Goal: Find specific page/section: Find specific page/section

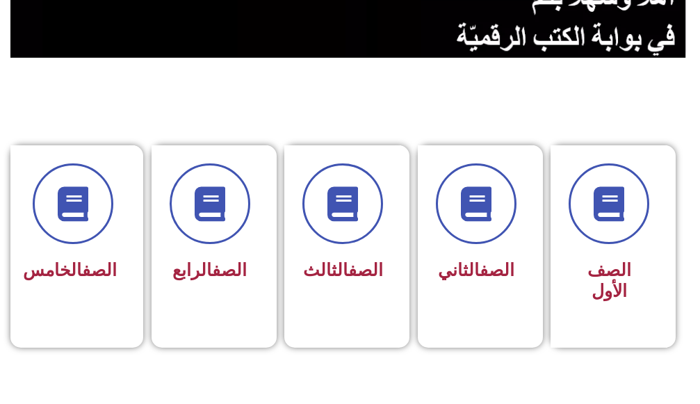
scroll to position [556, 0]
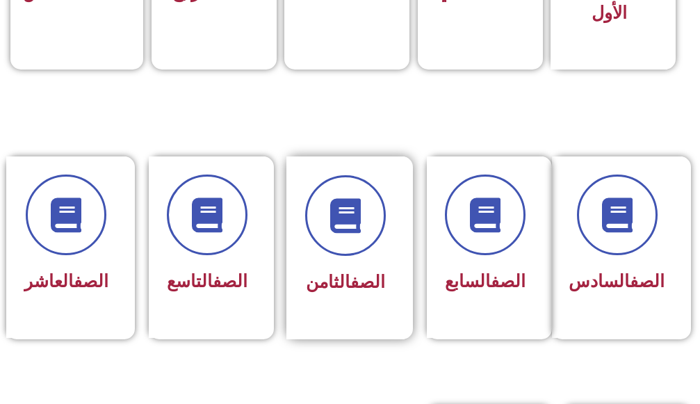
click at [308, 236] on div at bounding box center [345, 215] width 81 height 81
click at [323, 277] on span "الصف الثامن" at bounding box center [345, 282] width 79 height 20
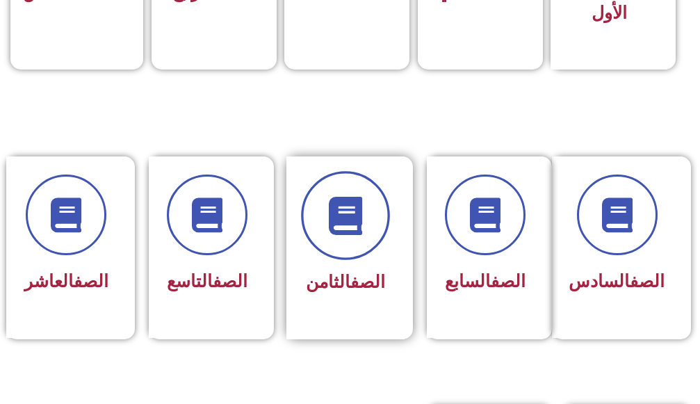
click at [322, 218] on span at bounding box center [345, 215] width 89 height 89
click at [342, 217] on icon at bounding box center [345, 215] width 38 height 38
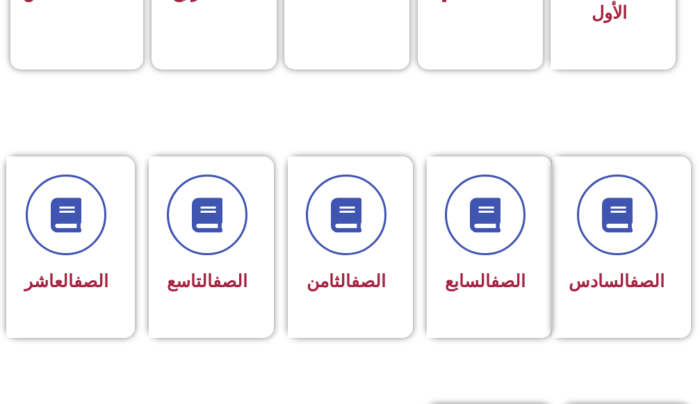
scroll to position [626, 0]
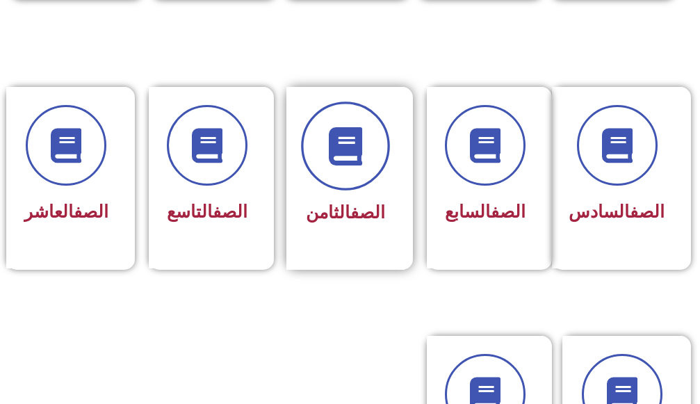
click at [362, 149] on icon at bounding box center [345, 146] width 38 height 38
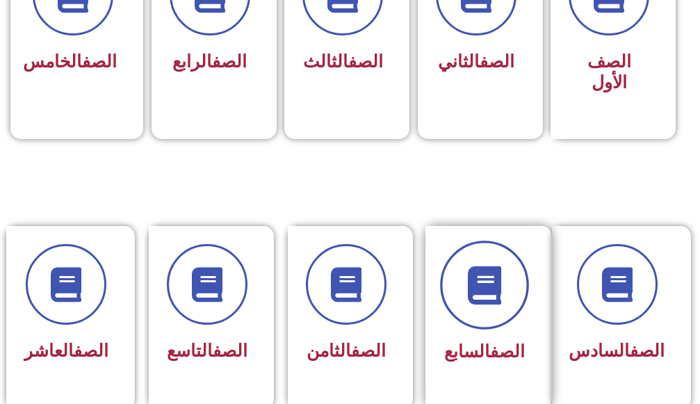
scroll to position [556, 0]
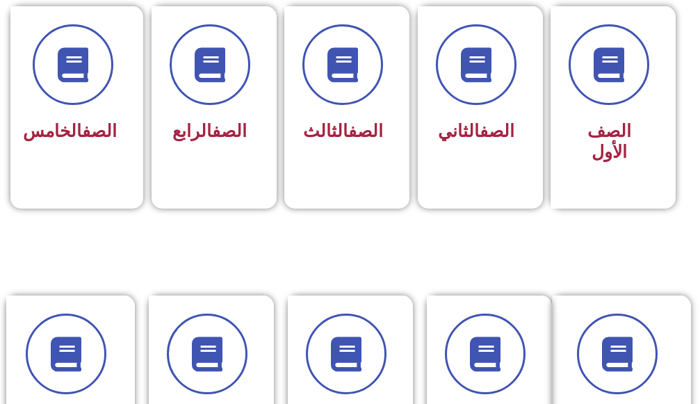
scroll to position [556, 0]
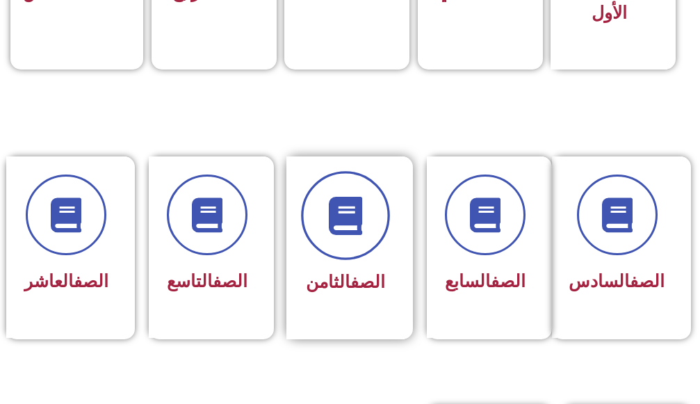
click at [343, 206] on icon at bounding box center [345, 215] width 38 height 38
click at [347, 223] on icon at bounding box center [345, 215] width 38 height 38
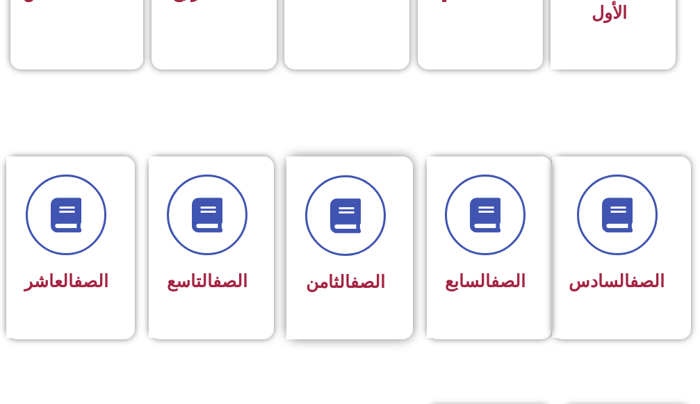
click at [315, 277] on span "الصف الثامن" at bounding box center [345, 282] width 79 height 20
click at [330, 323] on div "الصف الثامن" at bounding box center [345, 247] width 118 height 183
click at [390, 329] on div "الصف الثامن" at bounding box center [345, 247] width 118 height 183
click at [391, 295] on div "الصف الثامن" at bounding box center [345, 247] width 118 height 183
click at [391, 284] on div "الصف الثامن" at bounding box center [345, 247] width 118 height 183
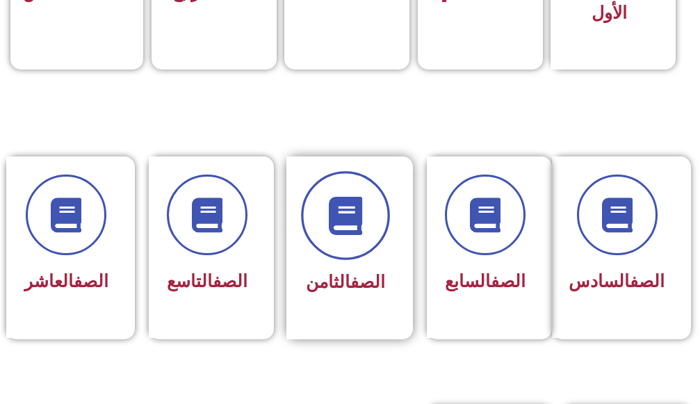
click at [373, 234] on span at bounding box center [345, 215] width 89 height 89
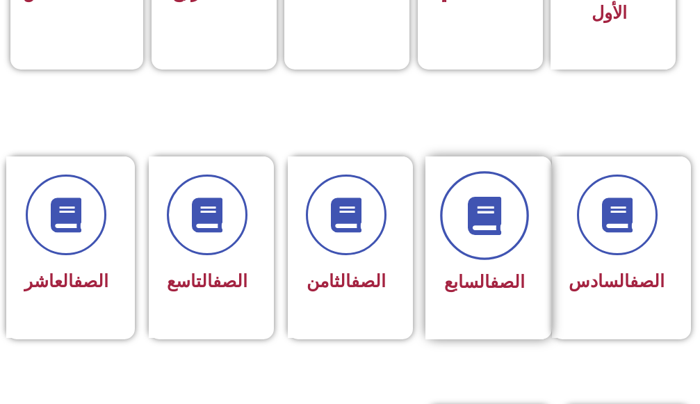
click at [509, 234] on span at bounding box center [484, 215] width 89 height 89
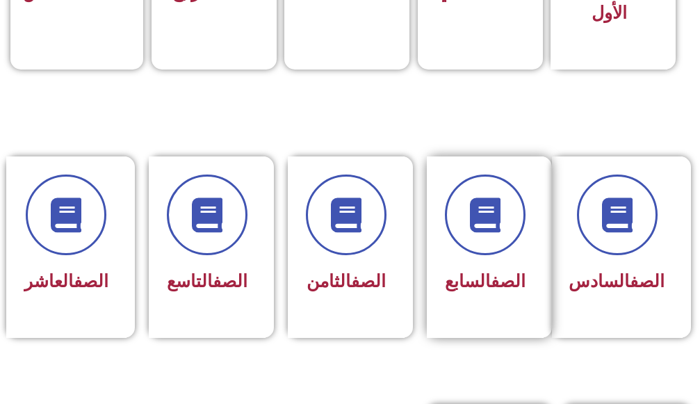
drag, startPoint x: 509, startPoint y: 234, endPoint x: 549, endPoint y: 237, distance: 40.4
click at [509, 237] on span at bounding box center [485, 215] width 81 height 81
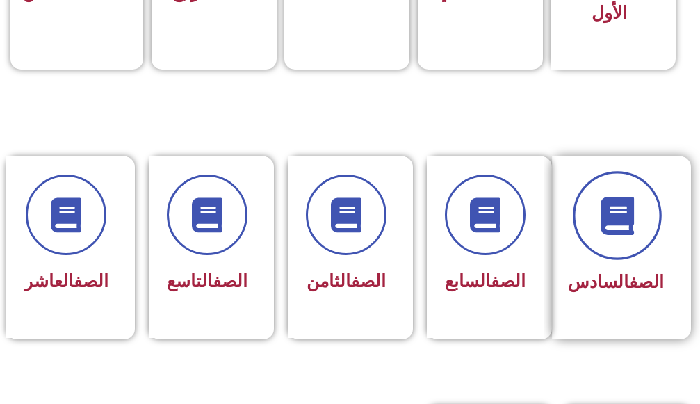
click at [621, 239] on span at bounding box center [617, 215] width 89 height 89
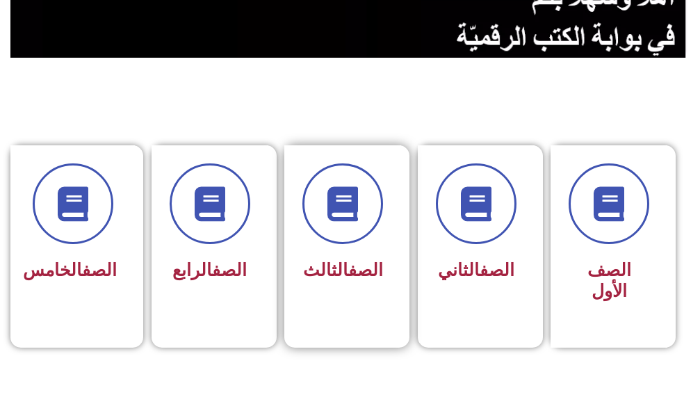
scroll to position [0, 0]
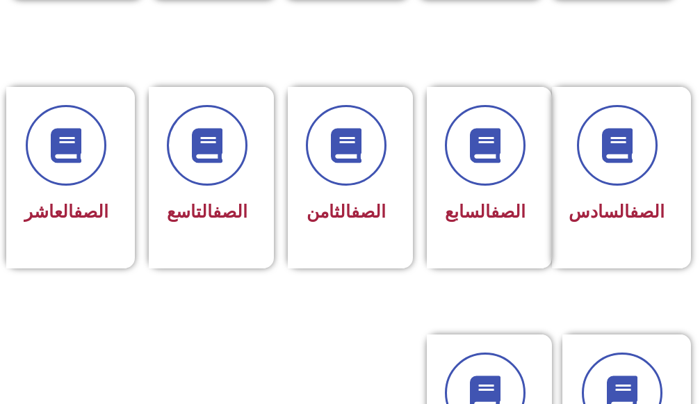
scroll to position [695, 0]
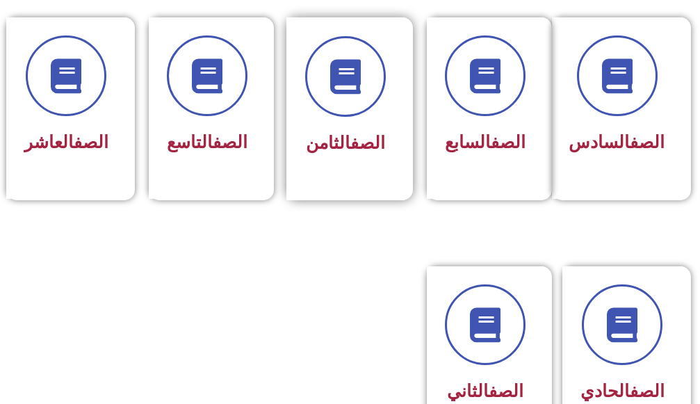
click at [343, 118] on div "الصف الثامن" at bounding box center [345, 98] width 81 height 124
